Goal: Book appointment/travel/reservation

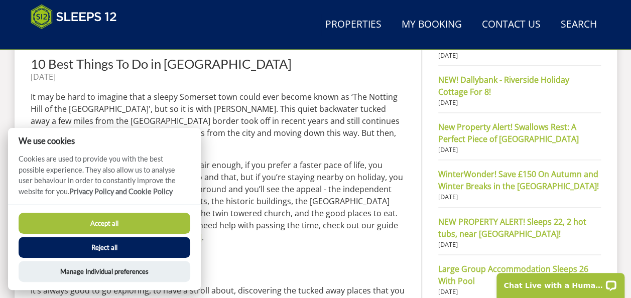
scroll to position [550, 0]
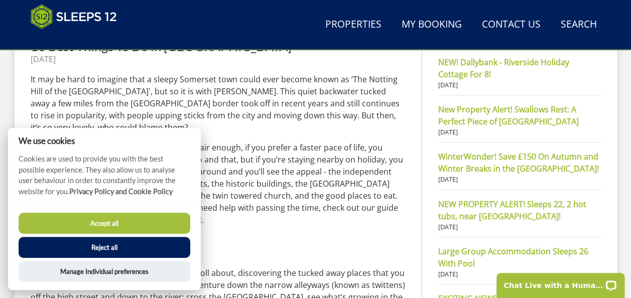
click at [107, 252] on button "Reject all" at bounding box center [105, 247] width 172 height 21
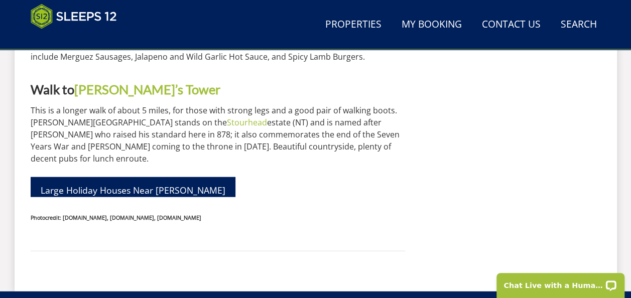
scroll to position [3042, 0]
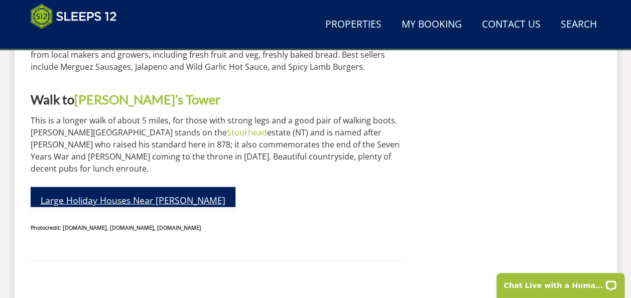
click at [160, 187] on link "Large Holiday Houses Near [PERSON_NAME]" at bounding box center [133, 197] width 205 height 20
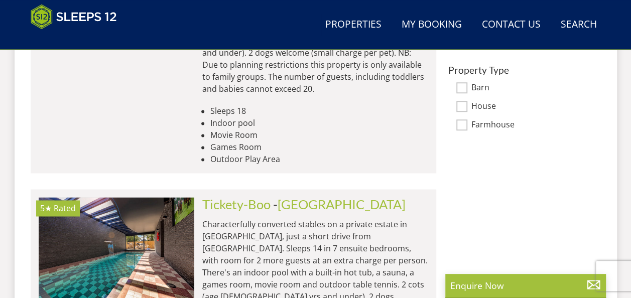
scroll to position [673, 0]
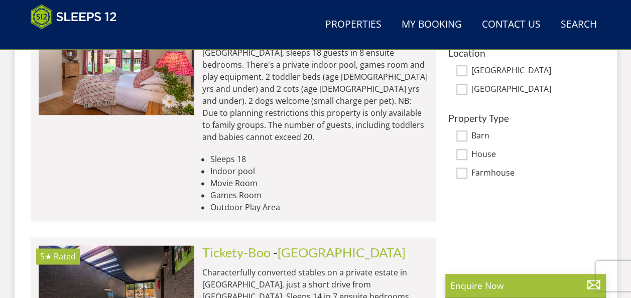
click at [374, 165] on li "Indoor pool" at bounding box center [319, 171] width 218 height 12
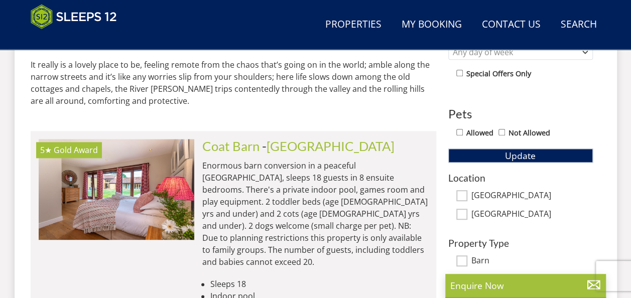
scroll to position [539, 0]
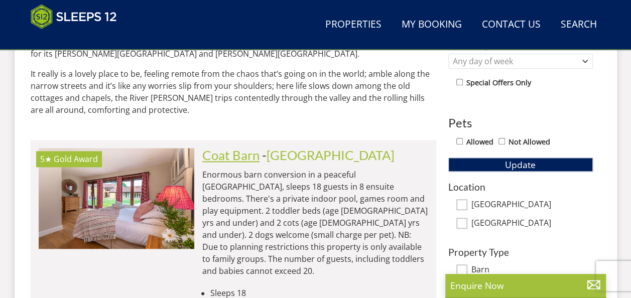
click at [218, 148] on link "Coat Barn" at bounding box center [230, 155] width 57 height 15
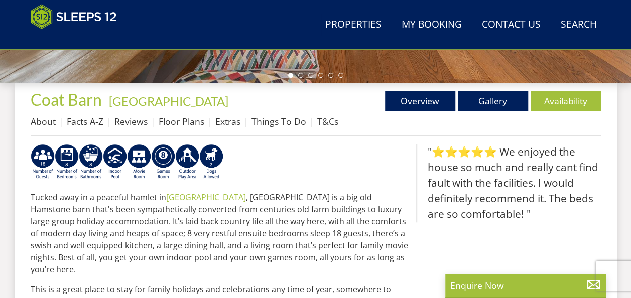
scroll to position [353, 0]
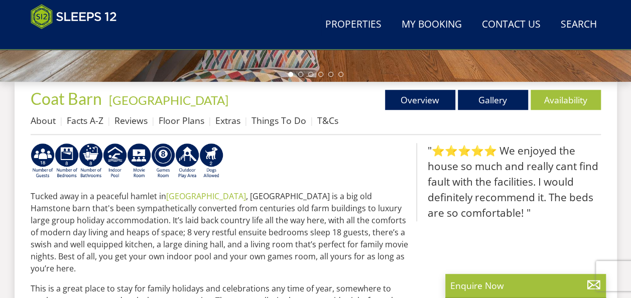
click at [338, 170] on p at bounding box center [219, 162] width 377 height 39
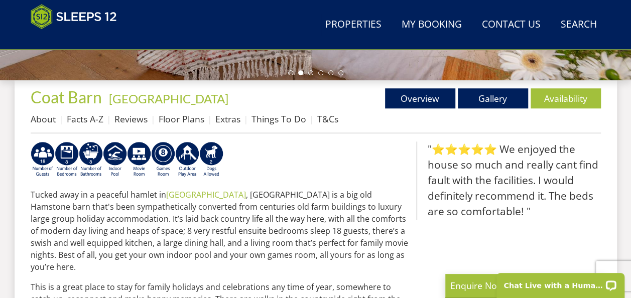
scroll to position [368, 0]
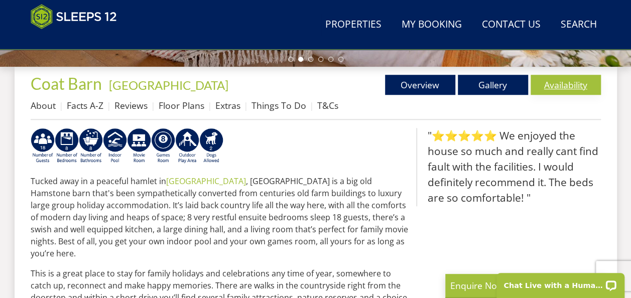
click at [567, 83] on link "Availability" at bounding box center [566, 85] width 70 height 20
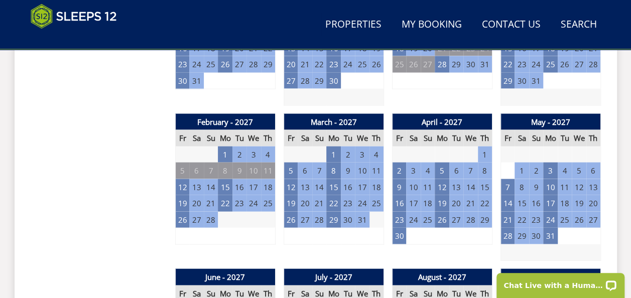
scroll to position [1012, 0]
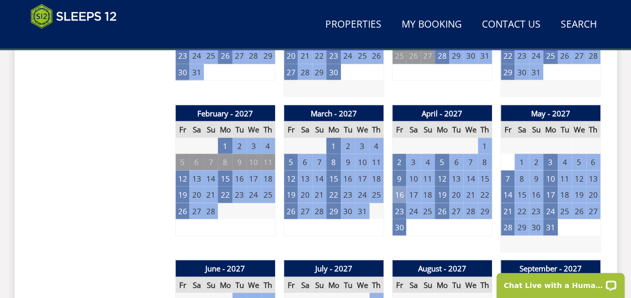
click at [399, 195] on td "16" at bounding box center [399, 195] width 14 height 17
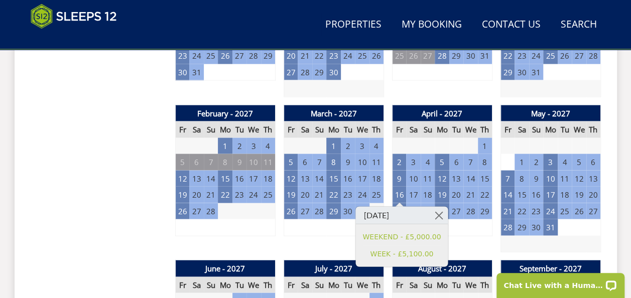
click at [299, 233] on td "3" at bounding box center [305, 227] width 14 height 17
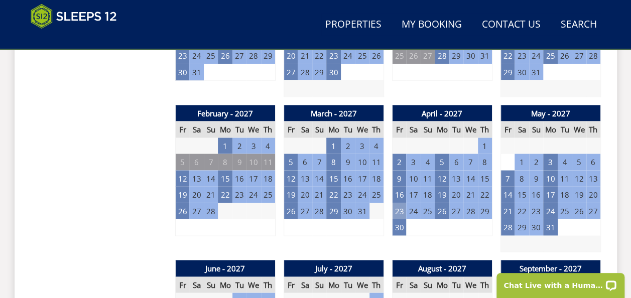
click at [398, 209] on td "23" at bounding box center [399, 211] width 14 height 17
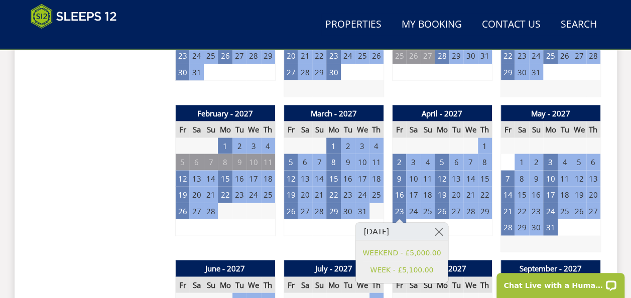
click at [318, 245] on div "March - 2027 Fr Sa Su Mo Tu We Th 26 27 28 1 2 3 4 5 6 7 8 9 10 11 12 13" at bounding box center [334, 179] width 100 height 148
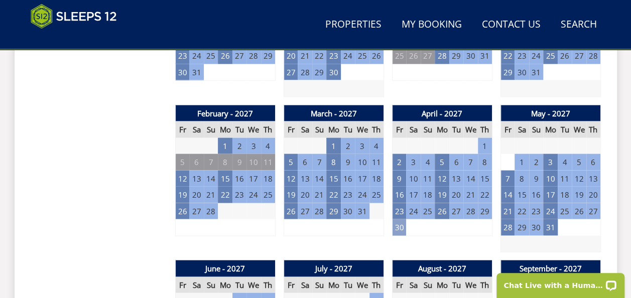
click at [396, 226] on td "30" at bounding box center [399, 227] width 14 height 17
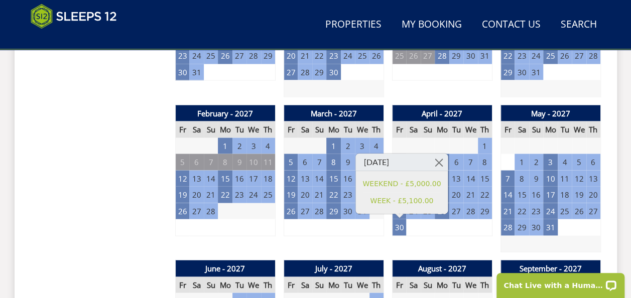
click at [352, 235] on div "March - 2027 Fr Sa Su Mo Tu We Th 26 27 28 1 2 3 4 5 6 7 8 9 10 11 12 13" at bounding box center [334, 179] width 100 height 148
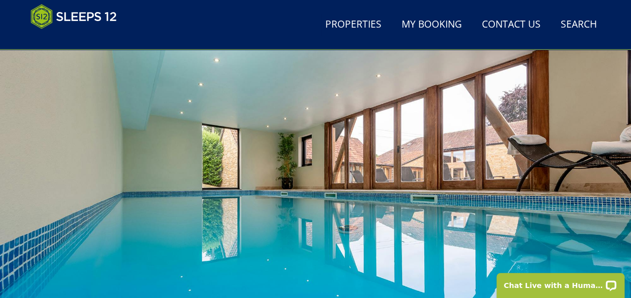
scroll to position [86, 0]
